Goal: Information Seeking & Learning: Learn about a topic

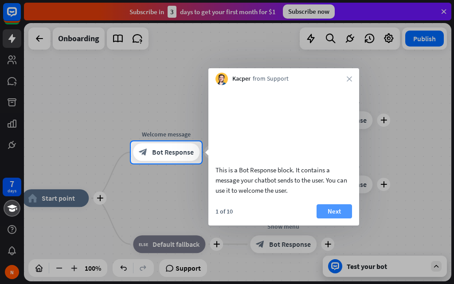
click at [334, 219] on button "Next" at bounding box center [334, 211] width 35 height 14
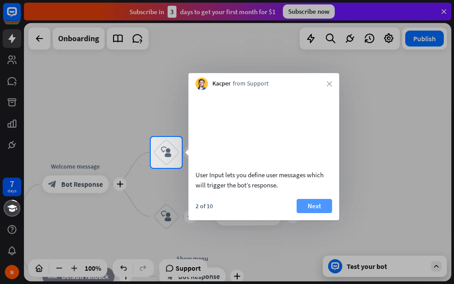
click at [326, 213] on button "Next" at bounding box center [314, 206] width 35 height 14
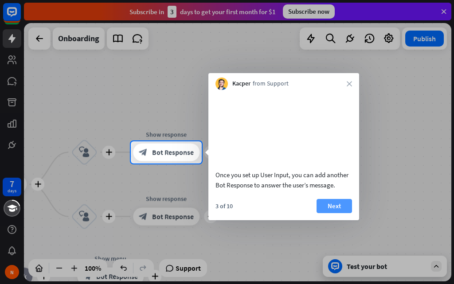
click at [330, 213] on button "Next" at bounding box center [334, 206] width 35 height 14
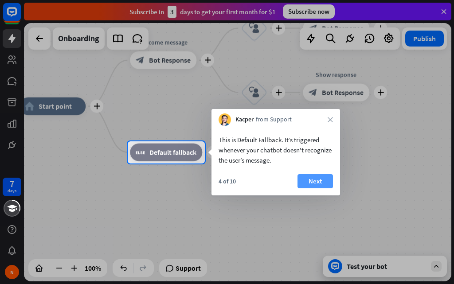
click at [320, 186] on button "Next" at bounding box center [315, 181] width 35 height 14
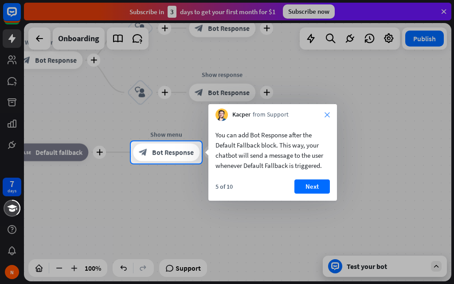
click at [326, 115] on icon "close" at bounding box center [327, 114] width 5 height 5
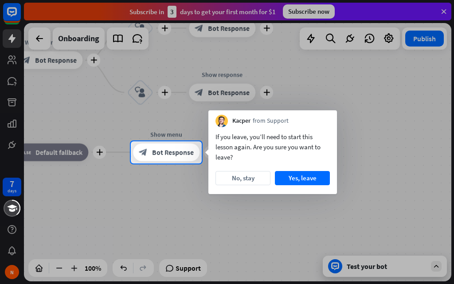
click at [326, 115] on div "Kacper from Support" at bounding box center [272, 118] width 129 height 17
click at [316, 177] on button "Yes, leave" at bounding box center [302, 178] width 55 height 14
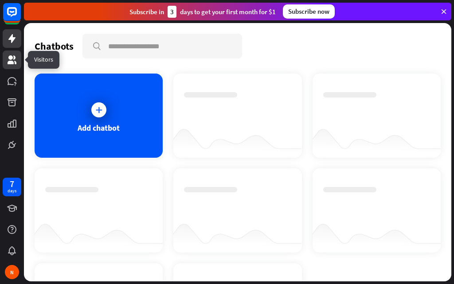
click at [16, 66] on link at bounding box center [12, 60] width 19 height 19
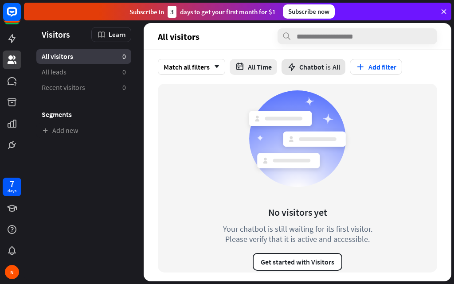
click at [335, 72] on div "Chatbot is All" at bounding box center [314, 67] width 64 height 16
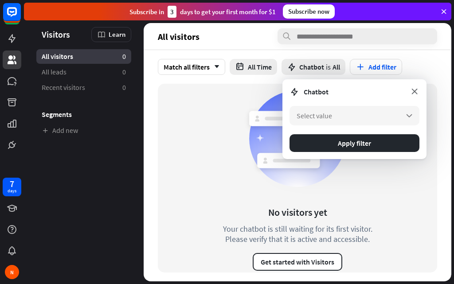
click at [413, 94] on icon at bounding box center [415, 91] width 10 height 10
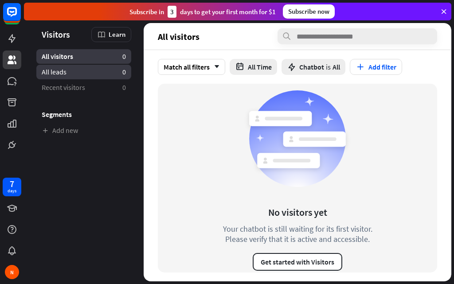
click at [78, 73] on link "All leads 0" at bounding box center [83, 72] width 95 height 15
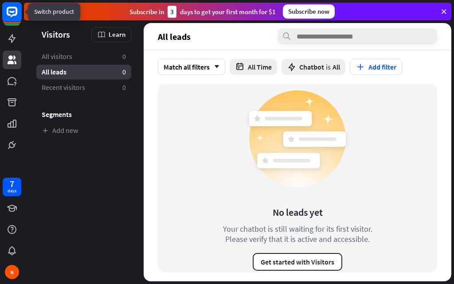
click at [14, 22] on icon at bounding box center [12, 12] width 20 height 20
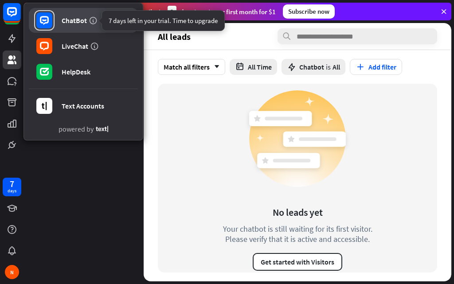
click at [97, 23] on link "ChatBot" at bounding box center [83, 20] width 109 height 25
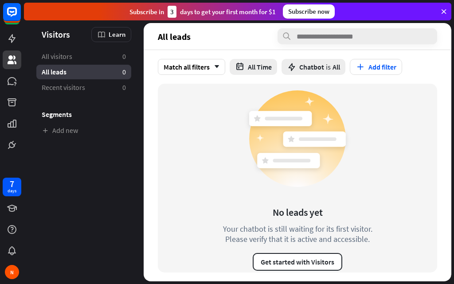
click at [7, 27] on div at bounding box center [12, 77] width 24 height 154
click at [20, 24] on div at bounding box center [12, 15] width 19 height 24
click at [14, 20] on rect at bounding box center [12, 12] width 20 height 20
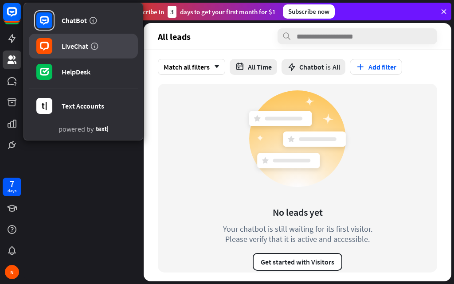
click at [62, 47] on div "LiveChat" at bounding box center [75, 46] width 27 height 9
